Goal: Find specific page/section: Find specific page/section

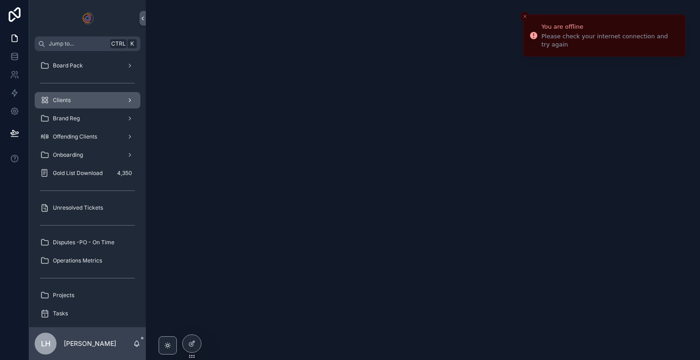
click at [83, 104] on div "Clients" at bounding box center [87, 100] width 95 height 15
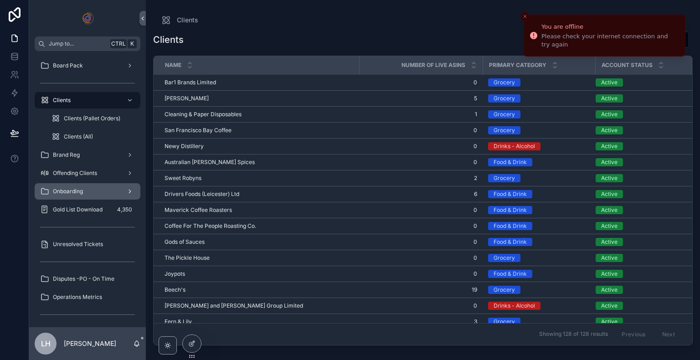
click at [72, 196] on div "Onboarding" at bounding box center [87, 191] width 95 height 15
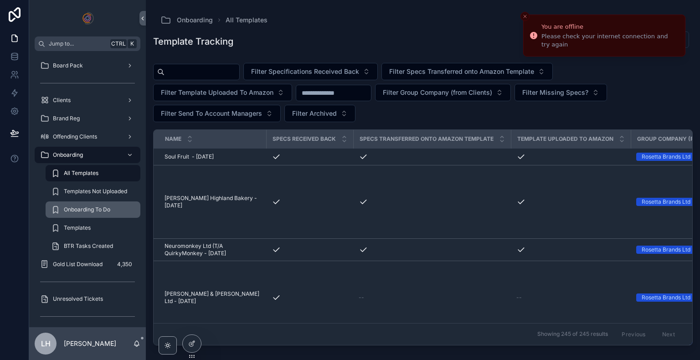
click at [90, 206] on span "Onboarding To Do" at bounding box center [87, 209] width 46 height 7
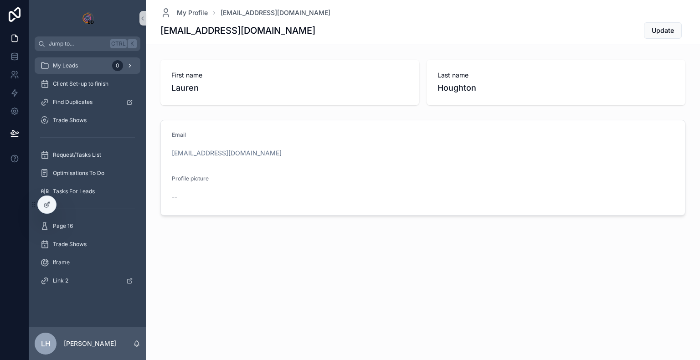
click at [70, 67] on span "My Leads" at bounding box center [65, 65] width 25 height 7
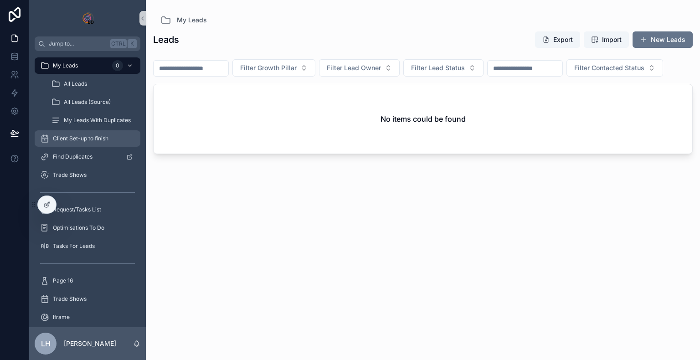
click at [91, 141] on span "Client Set-up to finish" at bounding box center [81, 138] width 56 height 7
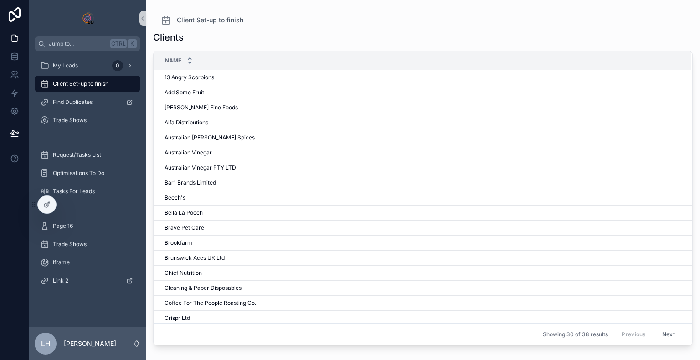
click at [191, 65] on icon "scrollable content" at bounding box center [190, 63] width 6 height 6
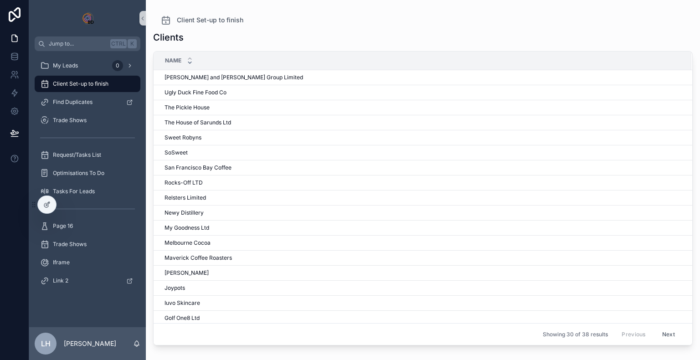
click at [191, 65] on icon "scrollable content" at bounding box center [190, 63] width 6 height 6
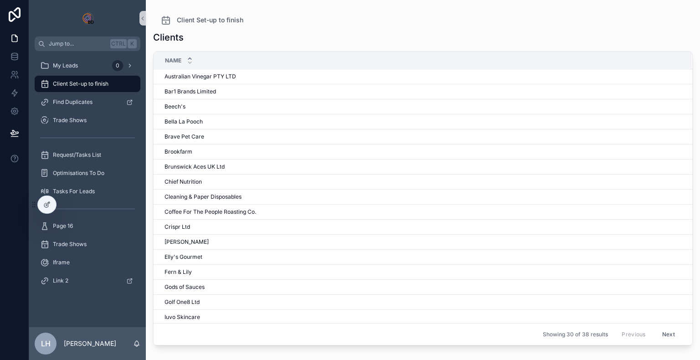
scroll to position [194, 0]
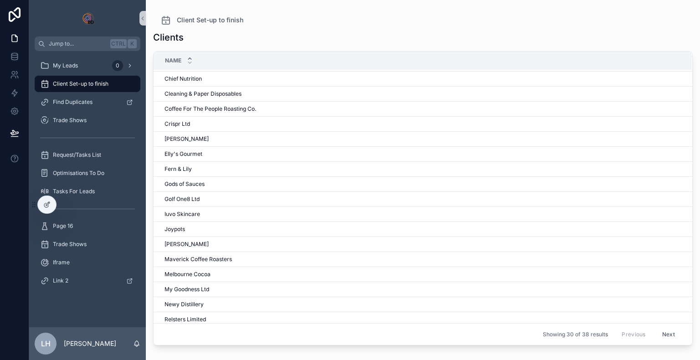
click at [655, 334] on button "Next" at bounding box center [668, 334] width 26 height 14
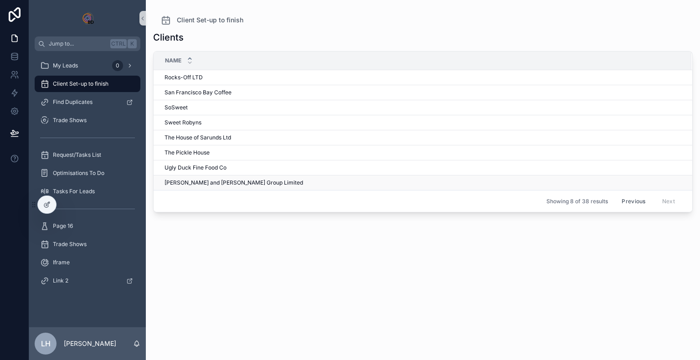
click at [183, 184] on span "[PERSON_NAME] and [PERSON_NAME] Group Limited" at bounding box center [233, 182] width 138 height 7
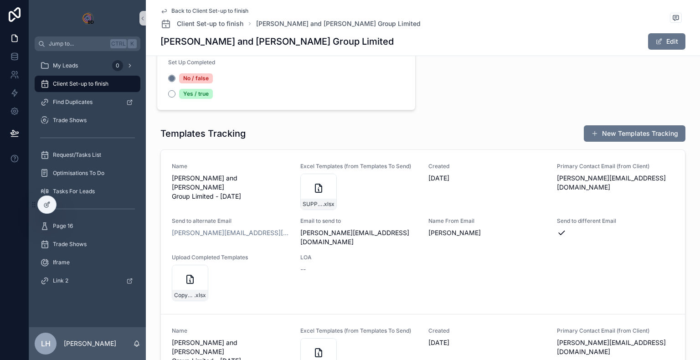
scroll to position [364, 0]
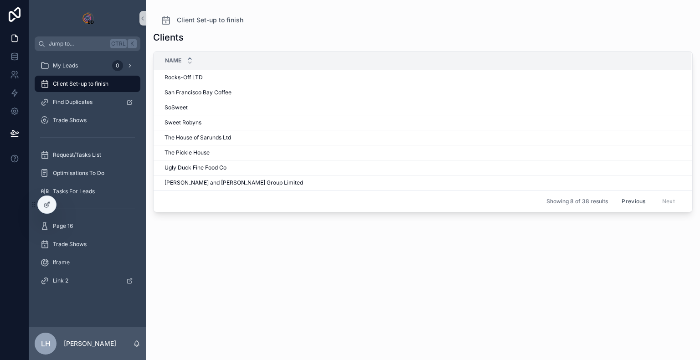
click at [620, 202] on button "Previous" at bounding box center [633, 201] width 36 height 14
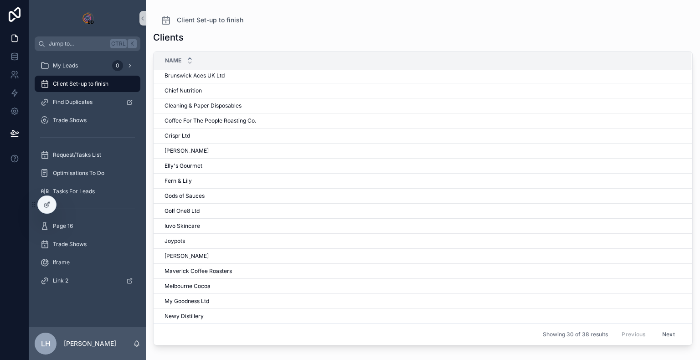
scroll to position [194, 0]
